Goal: Register for event/course

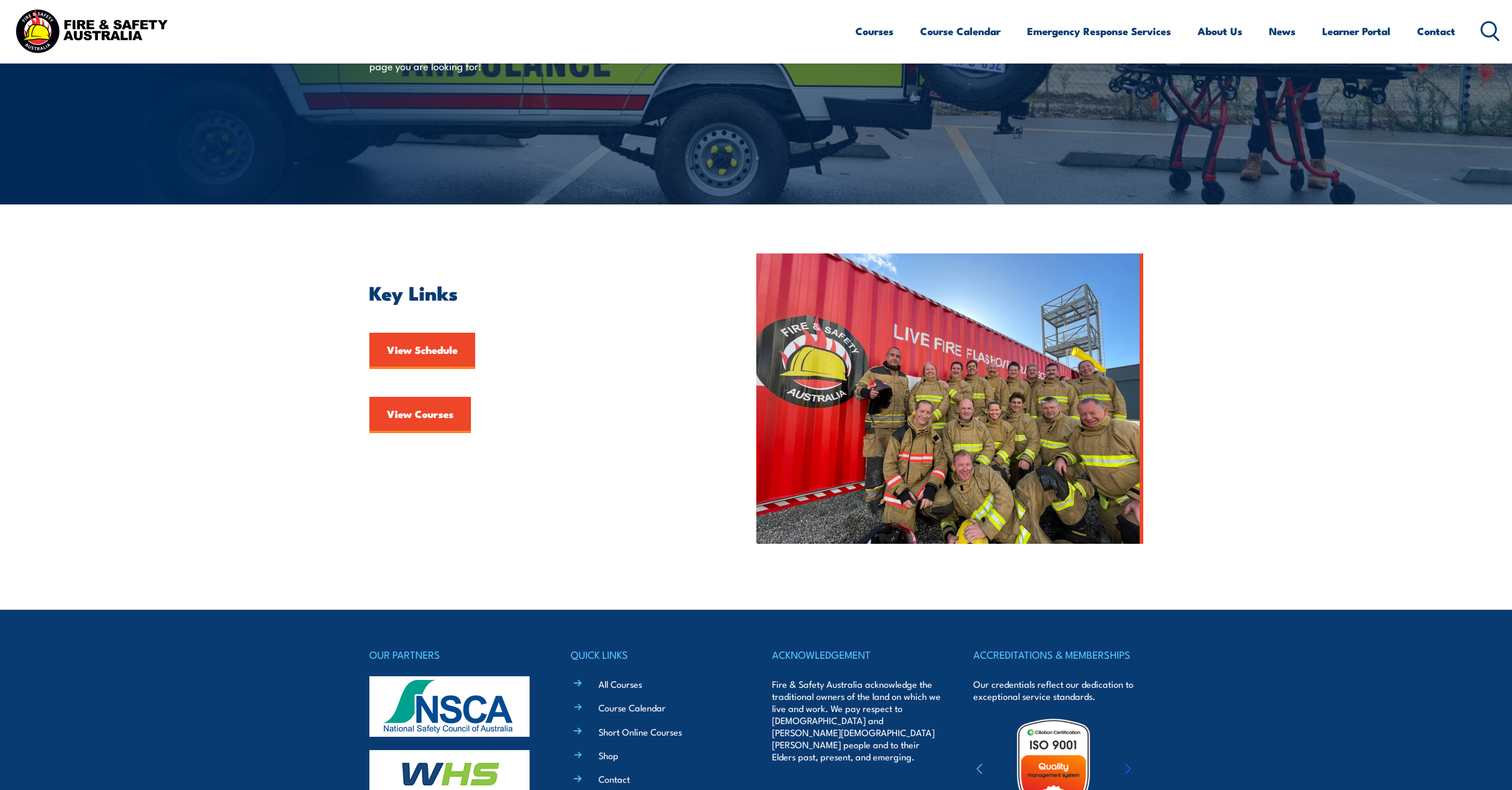
scroll to position [182, 0]
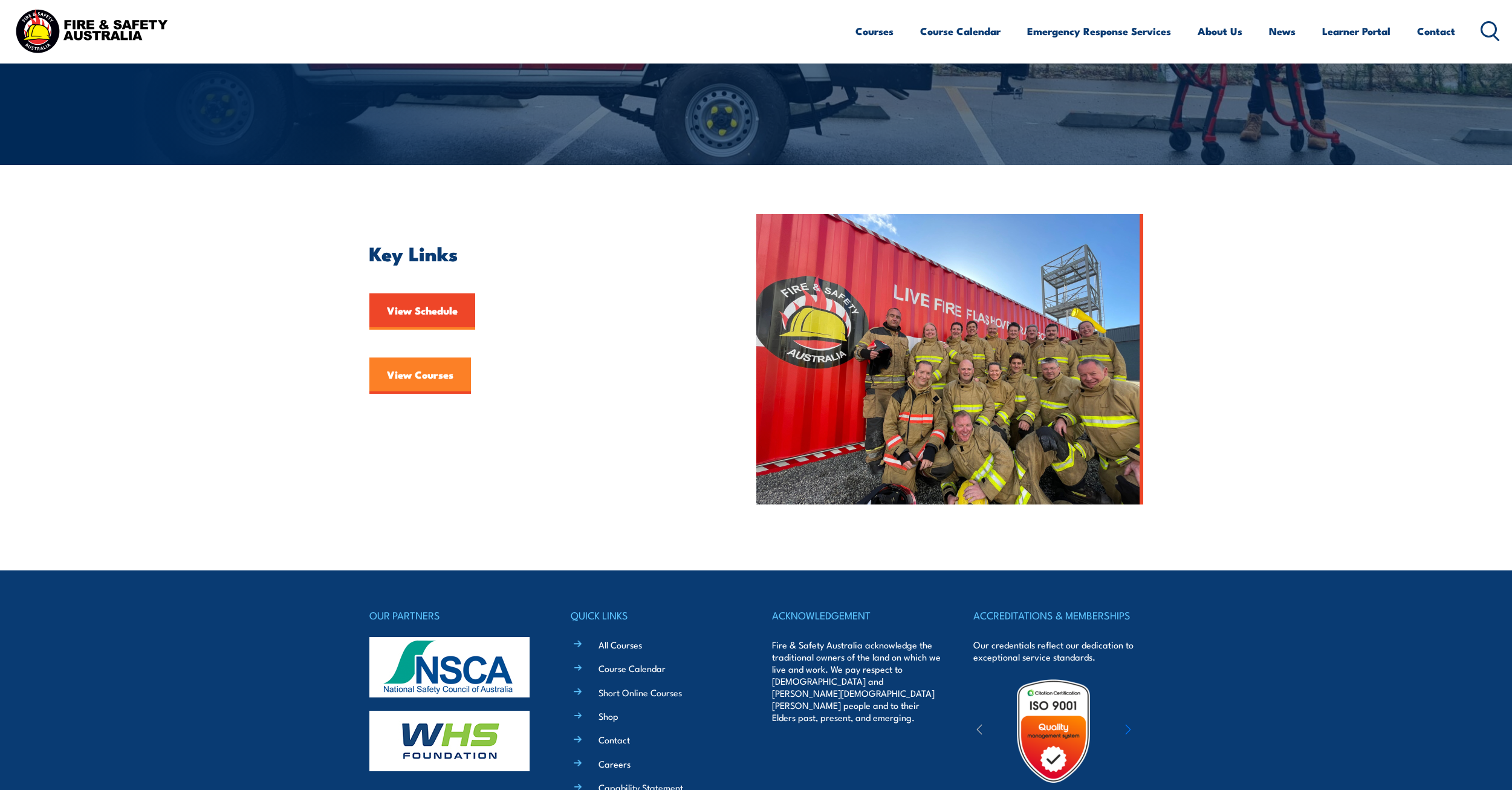
click at [411, 375] on link "View Courses" at bounding box center [420, 376] width 102 height 36
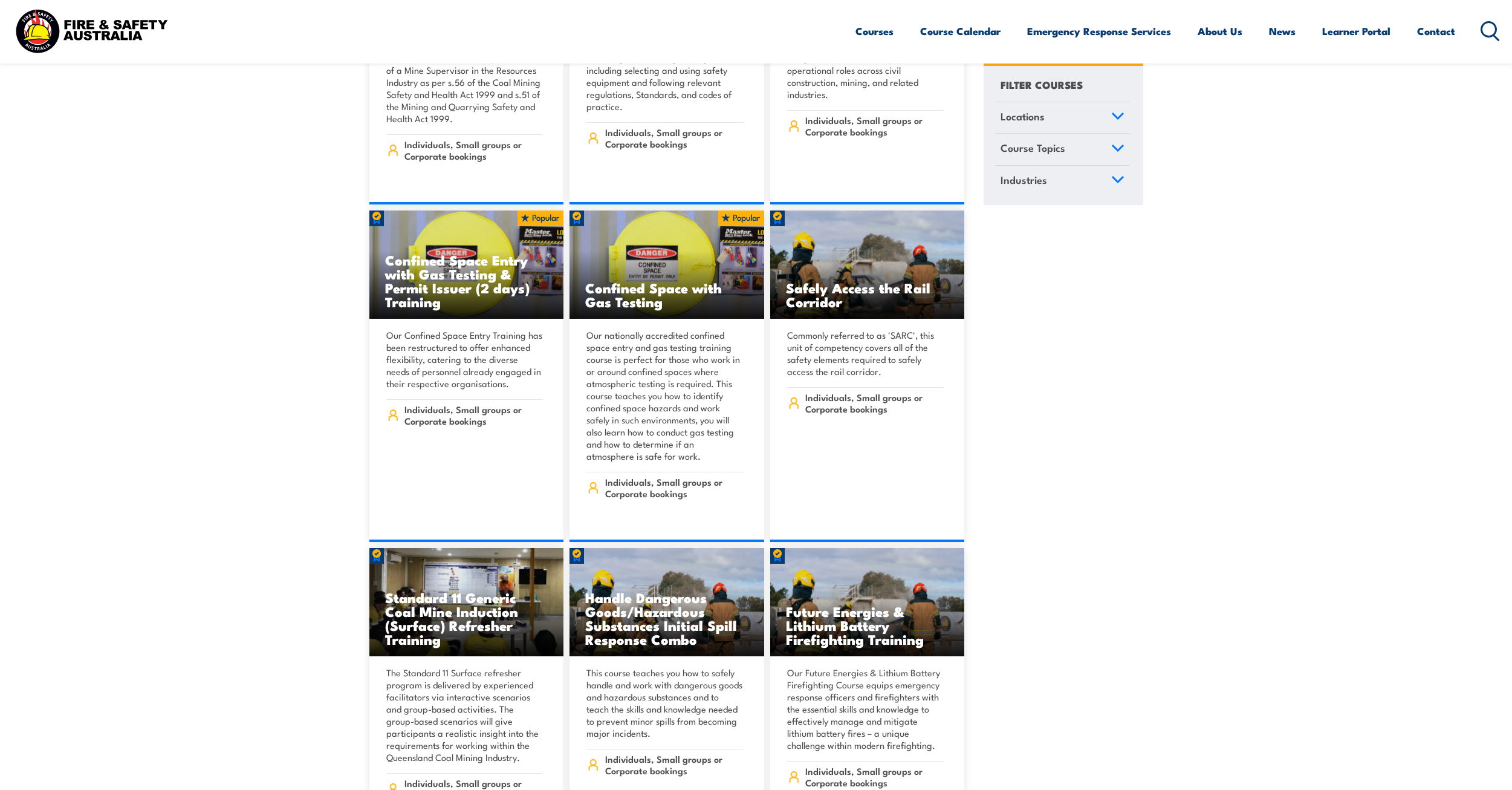
scroll to position [1149, 0]
